Goal: Transaction & Acquisition: Subscribe to service/newsletter

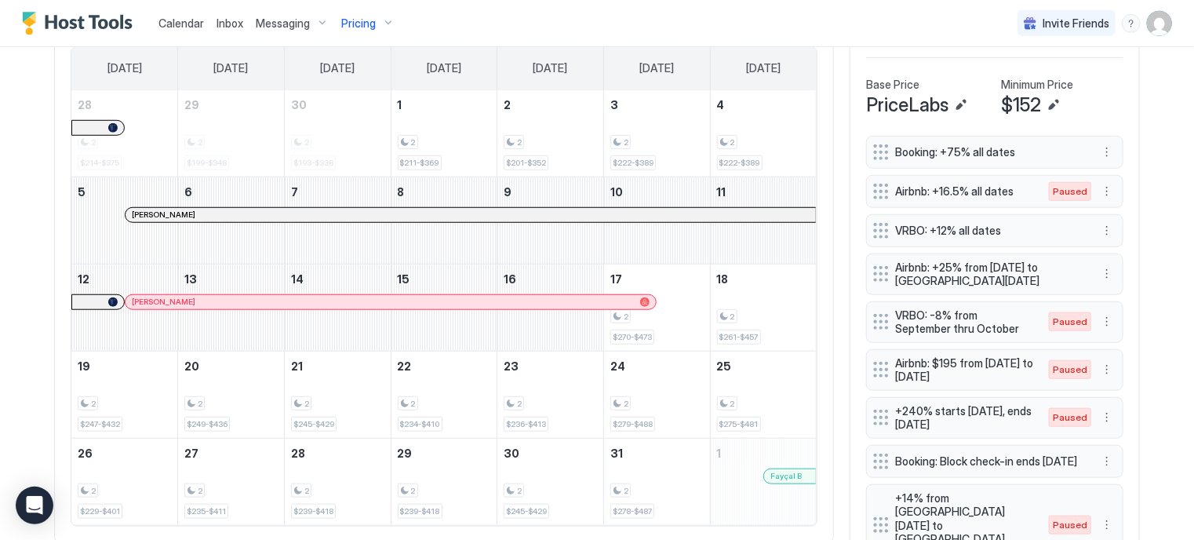
scroll to position [417, 0]
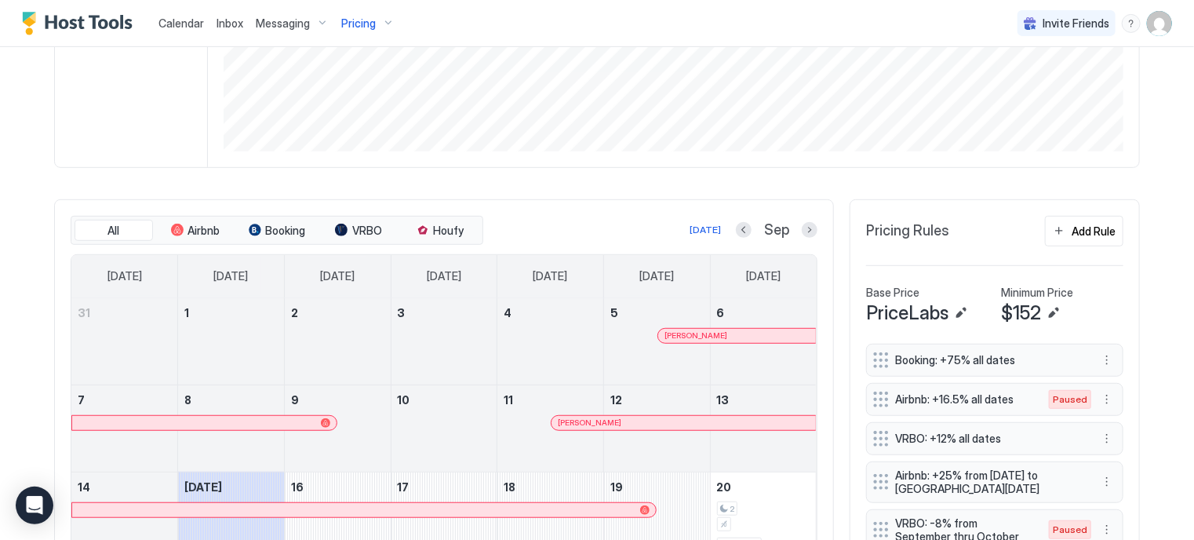
scroll to position [326, 0]
click at [807, 223] on button "Next month" at bounding box center [810, 231] width 16 height 16
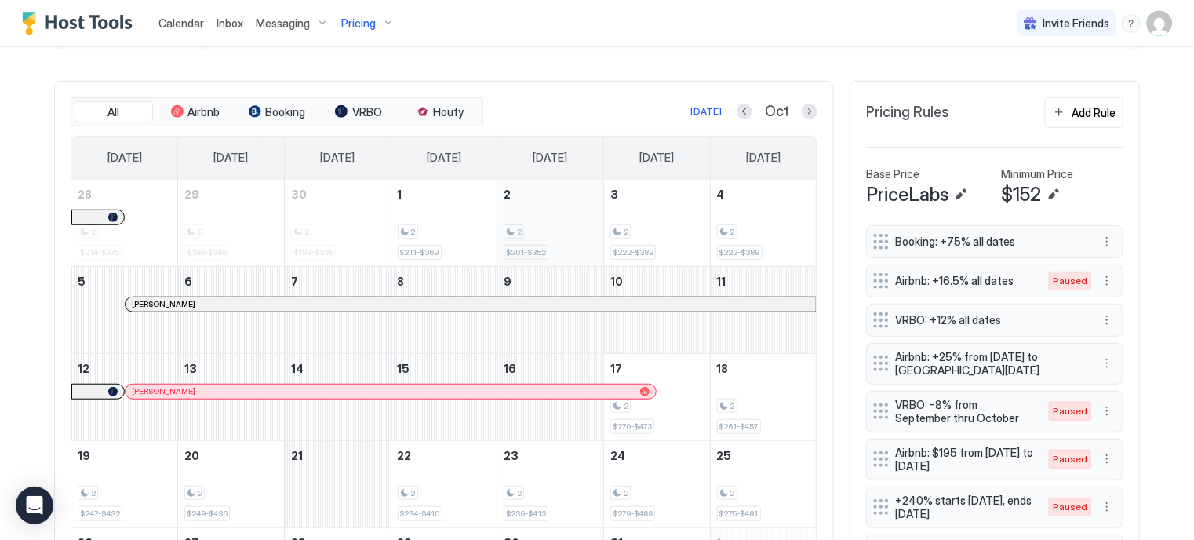
scroll to position [497, 0]
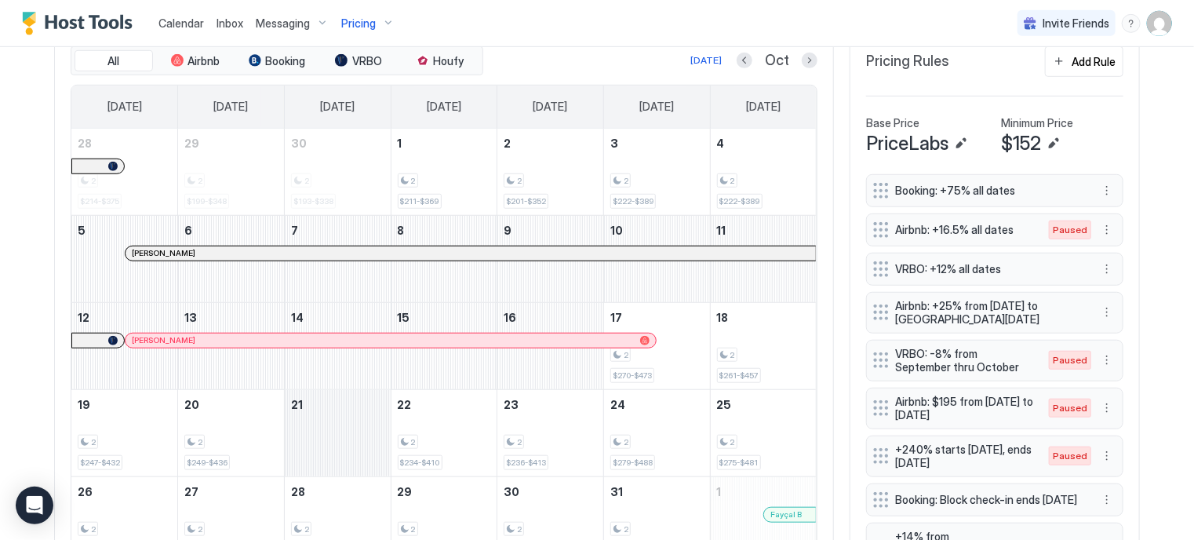
click at [340, 464] on div "October 21, 2025" at bounding box center [338, 433] width 106 height 86
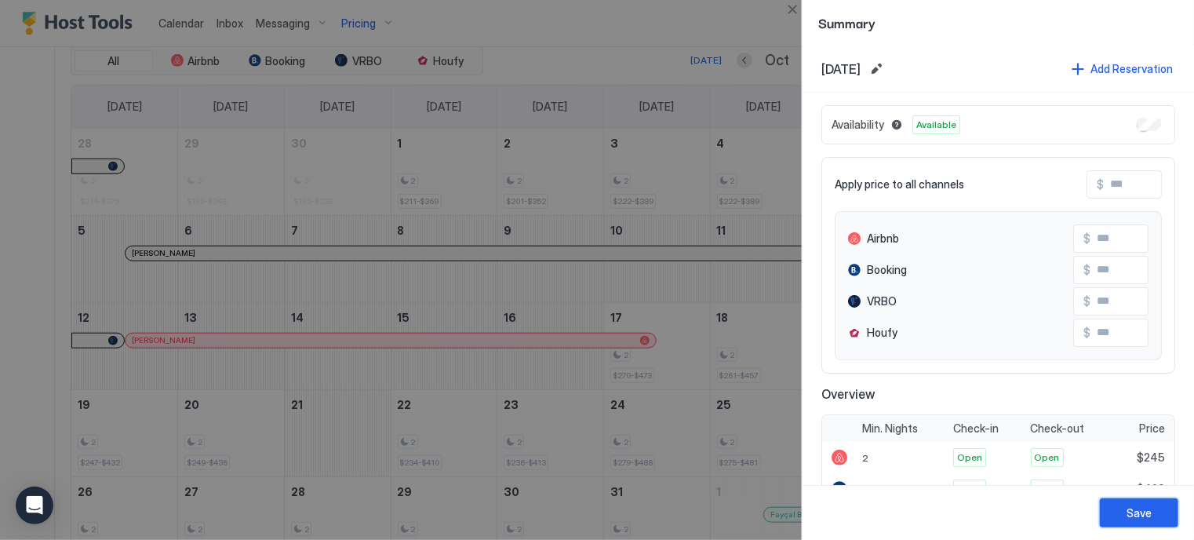
click at [1130, 517] on div "Save" at bounding box center [1139, 513] width 25 height 16
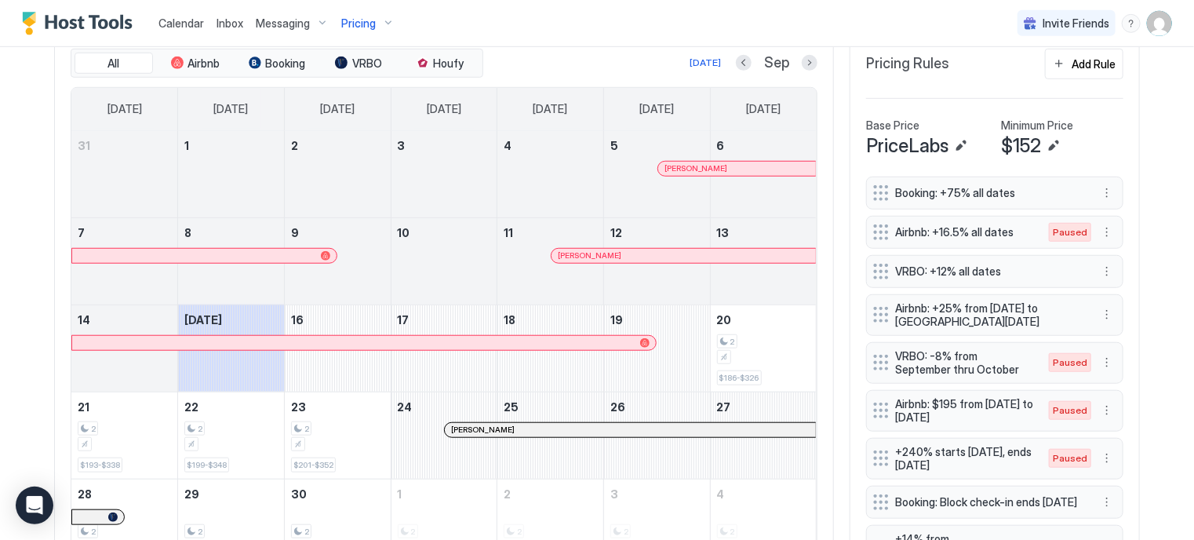
scroll to position [495, 0]
click at [804, 56] on button "Next month" at bounding box center [810, 62] width 16 height 16
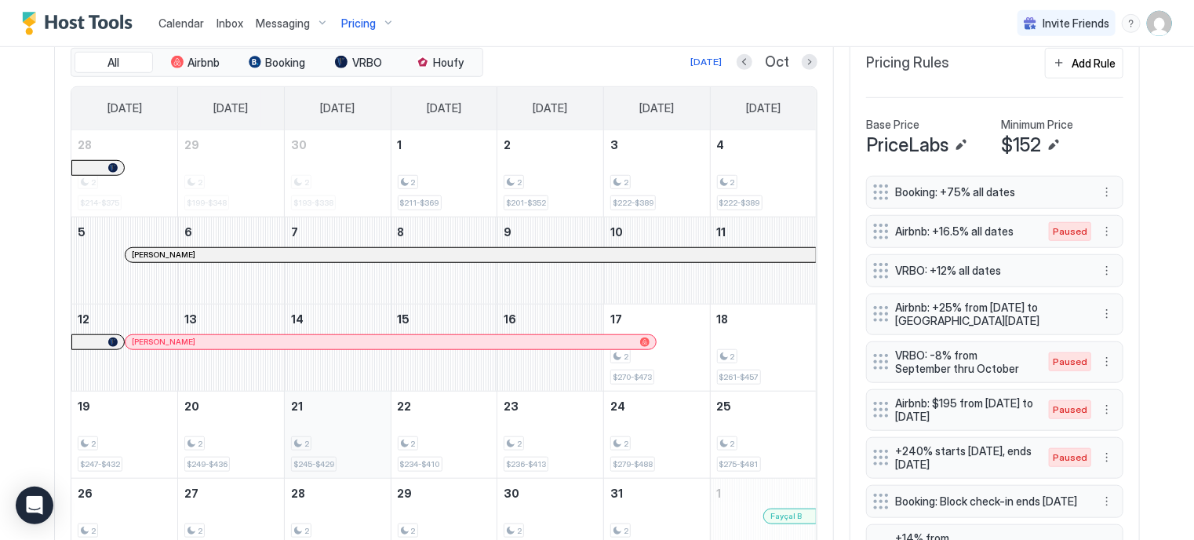
click at [370, 469] on div "2 $245-$429" at bounding box center [338, 435] width 106 height 86
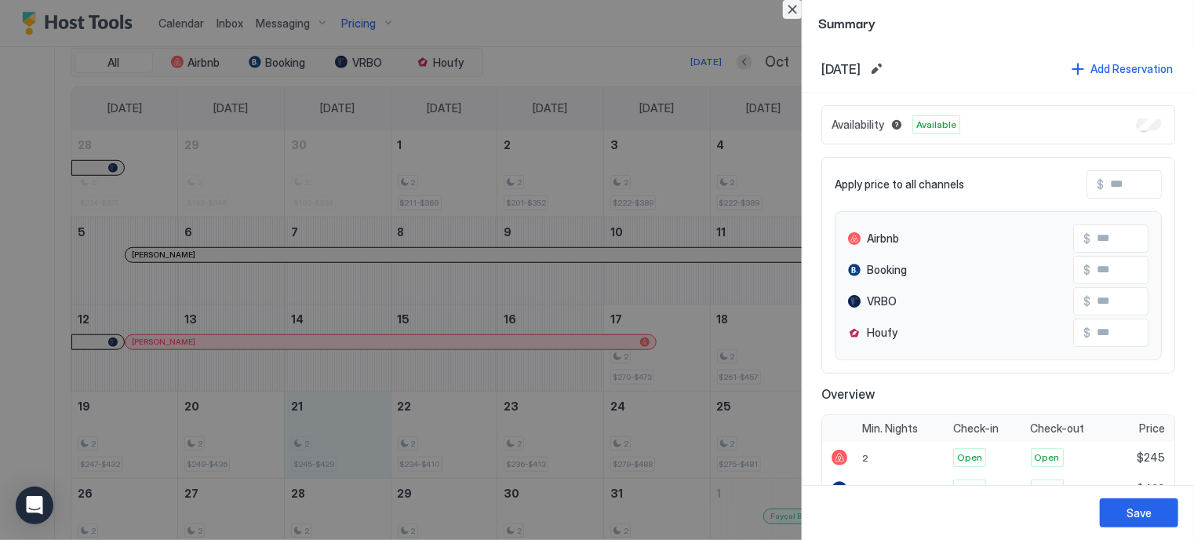
click at [793, 10] on button "Close" at bounding box center [792, 9] width 19 height 19
